Goal: Communication & Community: Connect with others

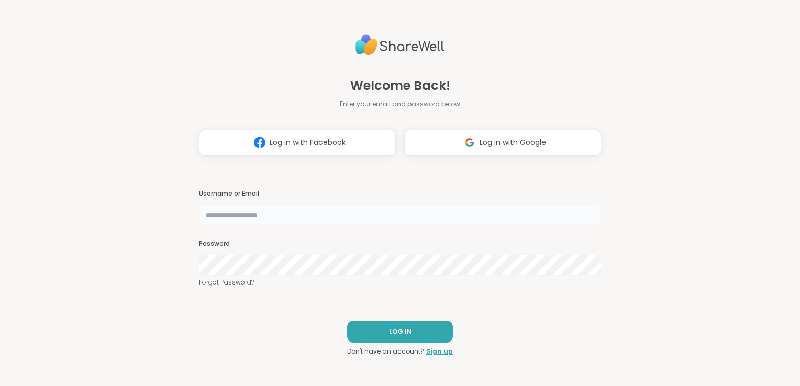
drag, startPoint x: 0, startPoint y: 0, endPoint x: 339, endPoint y: 213, distance: 399.9
click at [339, 213] on input "text" at bounding box center [400, 214] width 402 height 21
click at [390, 336] on span "LOG IN" at bounding box center [400, 331] width 22 height 9
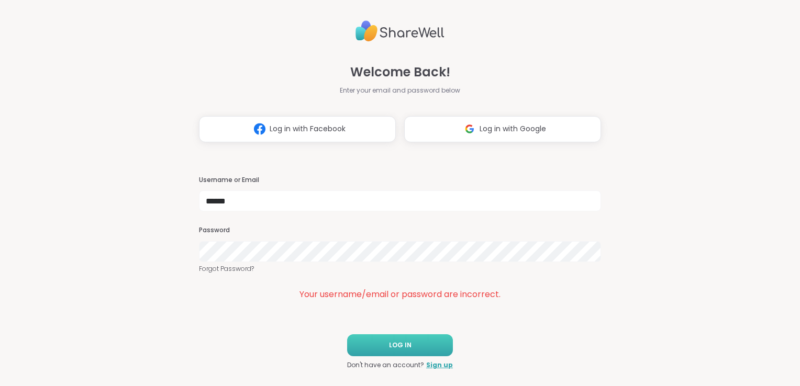
click at [571, 305] on div "Welcome Back! Enter your email and password below Log in with Facebook Log in w…" at bounding box center [400, 193] width 402 height 386
click at [385, 202] on input "*****" at bounding box center [400, 200] width 402 height 21
type input "*****"
click at [290, 312] on div "Welcome Back! Enter your email and password below Log in with Facebook Log in w…" at bounding box center [400, 193] width 402 height 386
click at [369, 342] on button "LOG IN" at bounding box center [400, 345] width 106 height 22
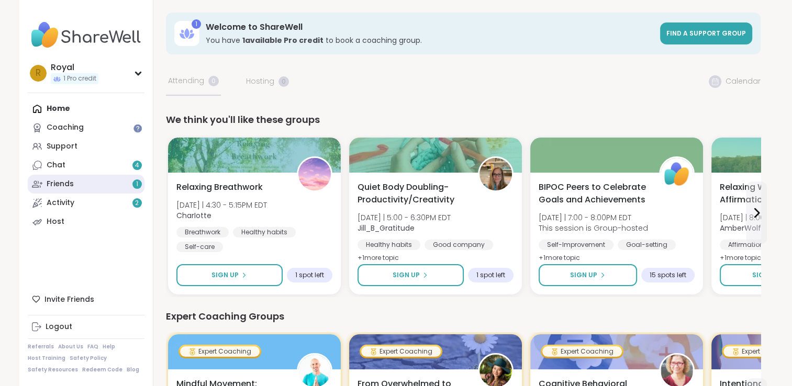
click at [71, 184] on div "Friends 1" at bounding box center [60, 184] width 27 height 10
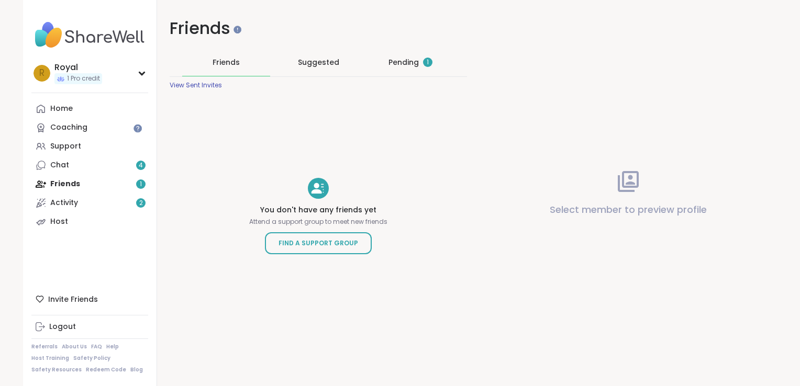
click at [60, 179] on div "Home Coaching Support Chat 4 Friends 1 Activity 2 Host" at bounding box center [89, 165] width 117 height 132
click at [63, 186] on div "Home Coaching Support Chat 4 Friends 1 Activity 2 Host" at bounding box center [89, 165] width 117 height 132
click at [129, 191] on div "Home Coaching Support Chat 4 Friends 1 Activity 2 Host" at bounding box center [89, 165] width 117 height 132
click at [395, 55] on div "Pending 1" at bounding box center [410, 62] width 88 height 27
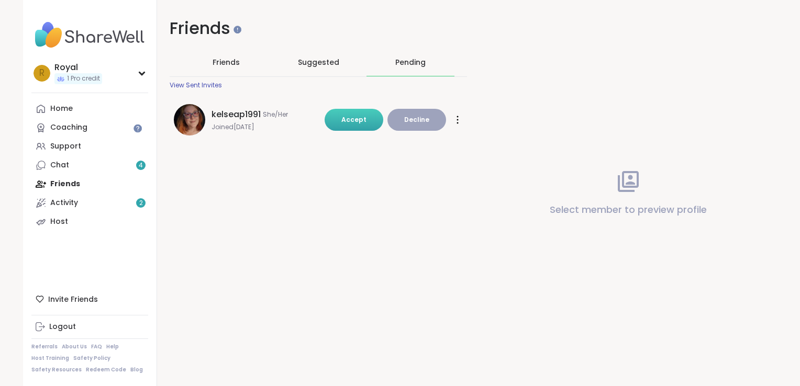
click at [349, 116] on span "Accept" at bounding box center [353, 119] width 25 height 9
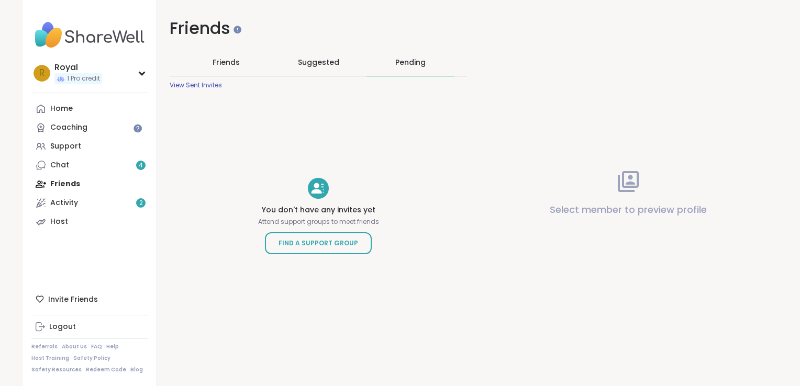
click at [185, 157] on div "Friends Friends Suggested Pending View Sent Invites You don't have any invites …" at bounding box center [318, 171] width 322 height 343
click at [70, 185] on div "Home Coaching Support Chat 4 Friends Activity 2 Host" at bounding box center [89, 165] width 117 height 132
click at [67, 169] on link "Chat 4" at bounding box center [89, 165] width 117 height 19
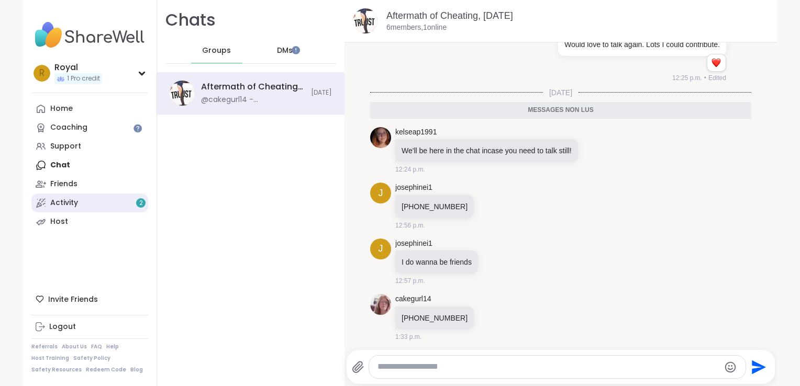
click at [57, 206] on div "Activity 2" at bounding box center [64, 203] width 28 height 10
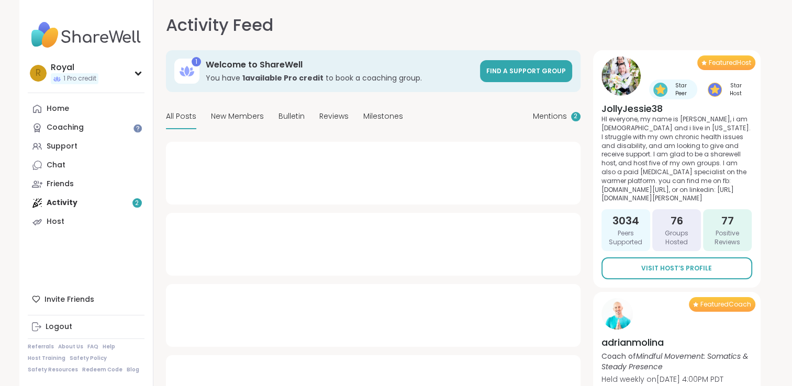
type textarea "*"
